Goal: Transaction & Acquisition: Obtain resource

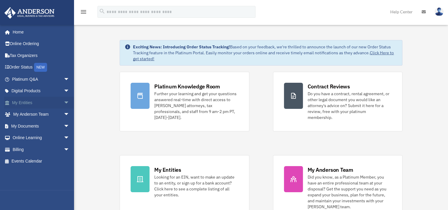
click at [19, 101] on link "My Entities arrow_drop_down" at bounding box center [41, 103] width 74 height 12
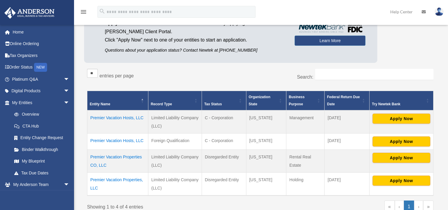
scroll to position [59, 0]
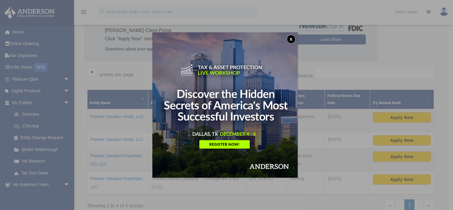
click at [290, 38] on button "x" at bounding box center [291, 39] width 9 height 9
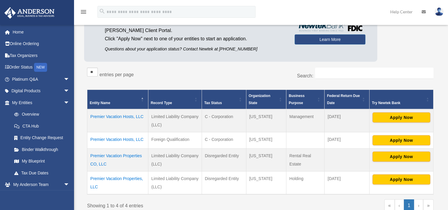
scroll to position [89, 0]
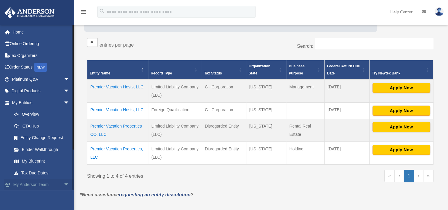
click at [25, 184] on link "My Anderson Team arrow_drop_down" at bounding box center [41, 185] width 74 height 12
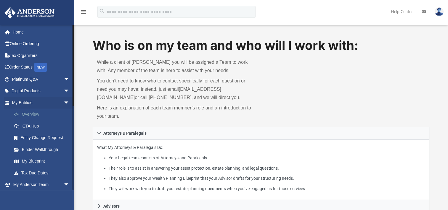
click at [28, 113] on link "Overview" at bounding box center [43, 114] width 70 height 12
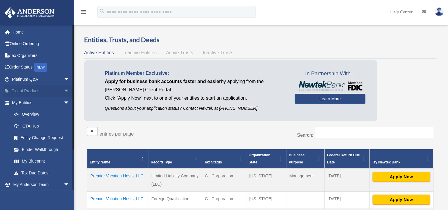
click at [64, 90] on span "arrow_drop_down" at bounding box center [70, 91] width 12 height 12
click at [64, 89] on span "arrow_drop_up" at bounding box center [70, 91] width 12 height 12
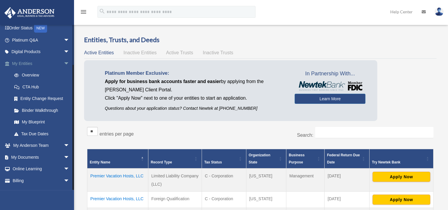
scroll to position [48, 0]
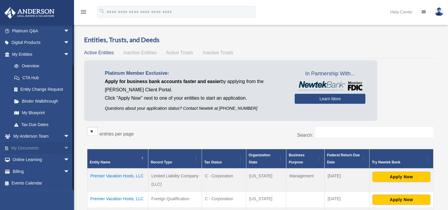
click at [64, 147] on span "arrow_drop_down" at bounding box center [70, 148] width 12 height 12
click at [25, 183] on link "Forms Library" at bounding box center [43, 183] width 70 height 12
click at [38, 183] on link "Forms Library" at bounding box center [43, 183] width 70 height 12
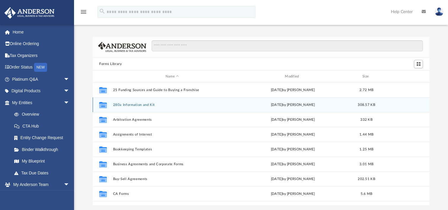
scroll to position [130, 332]
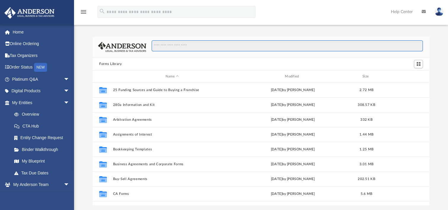
click at [169, 47] on input "Search files and folders" at bounding box center [287, 45] width 271 height 11
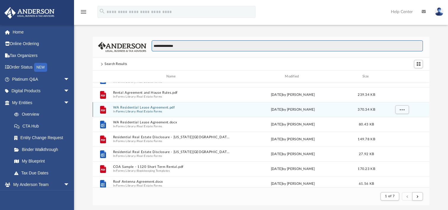
scroll to position [59, 0]
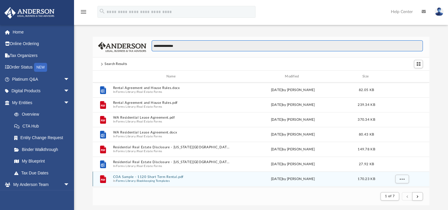
type input "**********"
click at [132, 178] on button "COA Sample - 1120 Short Term Rental.pdf" at bounding box center [172, 177] width 118 height 4
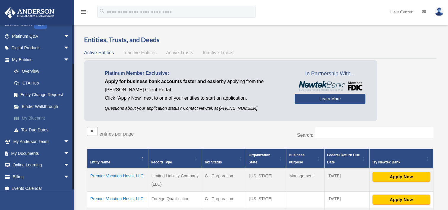
scroll to position [48, 0]
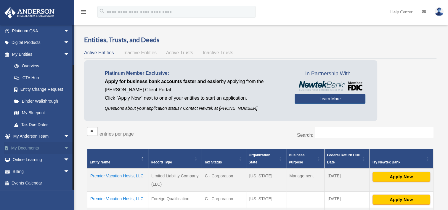
click at [64, 146] on span "arrow_drop_down" at bounding box center [70, 148] width 12 height 12
click at [29, 182] on link "Forms Library" at bounding box center [43, 183] width 70 height 12
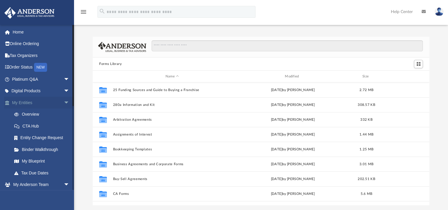
scroll to position [130, 332]
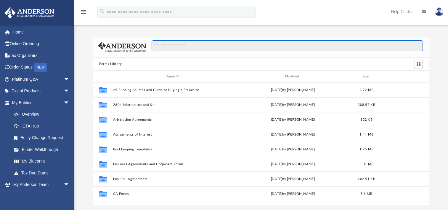
click at [160, 46] on input "Search files and folders" at bounding box center [287, 45] width 271 height 11
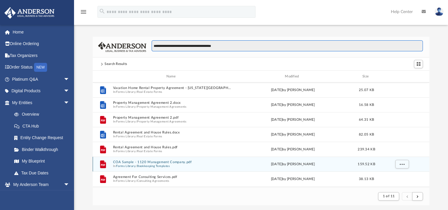
scroll to position [119, 0]
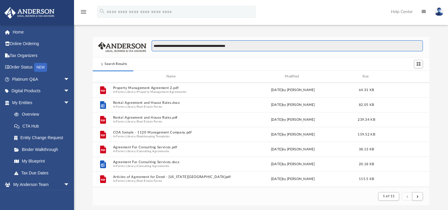
type input "**********"
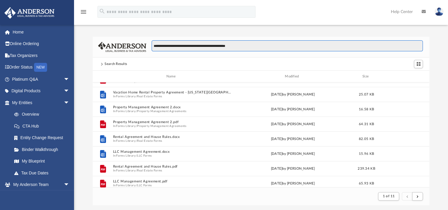
scroll to position [59, 0]
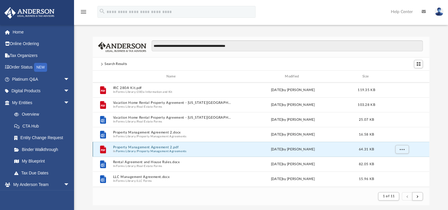
click at [136, 147] on button "Property Management Agreement 2.pdf" at bounding box center [172, 147] width 118 height 4
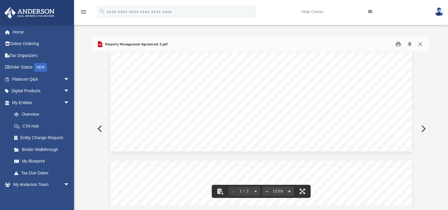
scroll to position [178, 0]
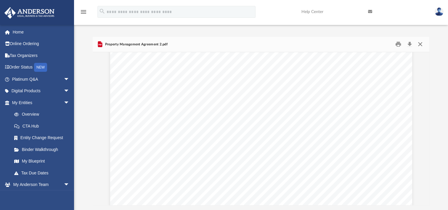
click at [420, 44] on button "Close" at bounding box center [420, 44] width 11 height 9
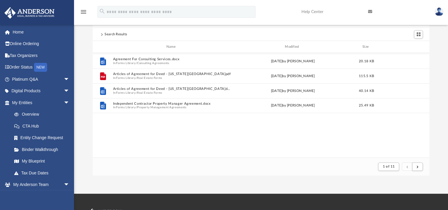
scroll to position [0, 0]
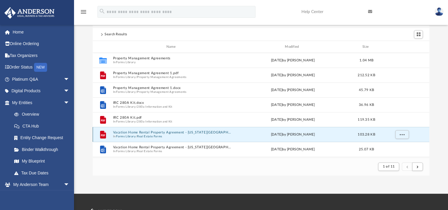
click at [135, 133] on button "Vacation Home Rental Property Agreement - [US_STATE][GEOGRAPHIC_DATA]pdf" at bounding box center [172, 132] width 118 height 4
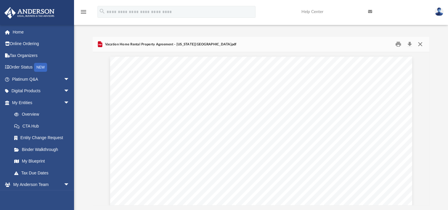
click at [421, 44] on button "Close" at bounding box center [420, 44] width 11 height 9
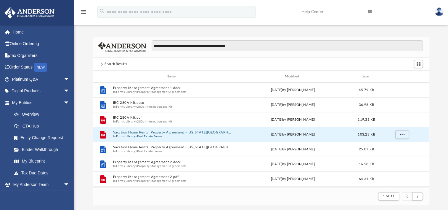
scroll to position [59, 0]
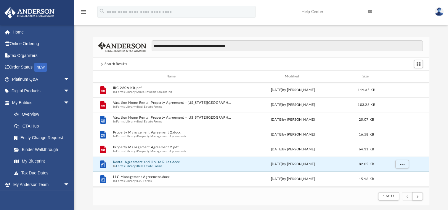
click at [148, 162] on button "Rental Agreement and House Rules.docx" at bounding box center [172, 162] width 118 height 4
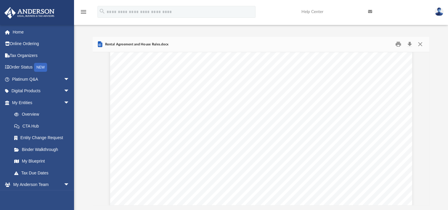
scroll to position [0, 0]
click at [409, 44] on button "Download" at bounding box center [409, 44] width 11 height 9
click at [421, 44] on button "Close" at bounding box center [420, 44] width 11 height 9
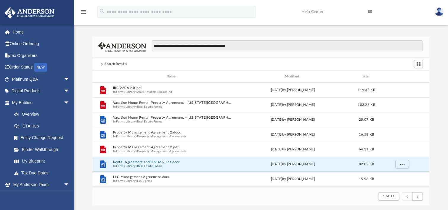
click at [439, 12] on img at bounding box center [439, 11] width 9 height 9
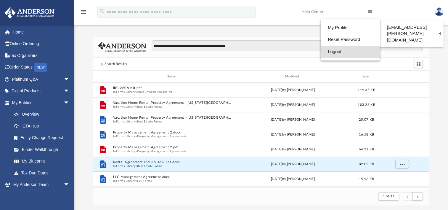
click at [331, 51] on link "Logout" at bounding box center [350, 52] width 59 height 12
